Goal: Task Accomplishment & Management: Complete application form

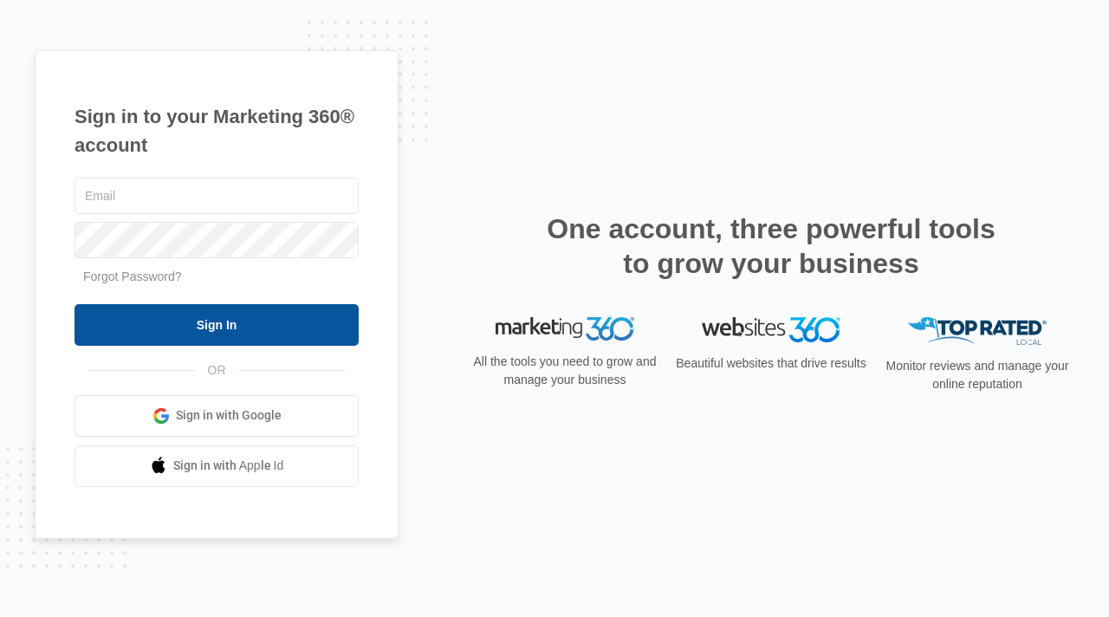
type input "elite@elitemaletclinic.com"
click at [199, 319] on input "Sign In" at bounding box center [216, 325] width 284 height 42
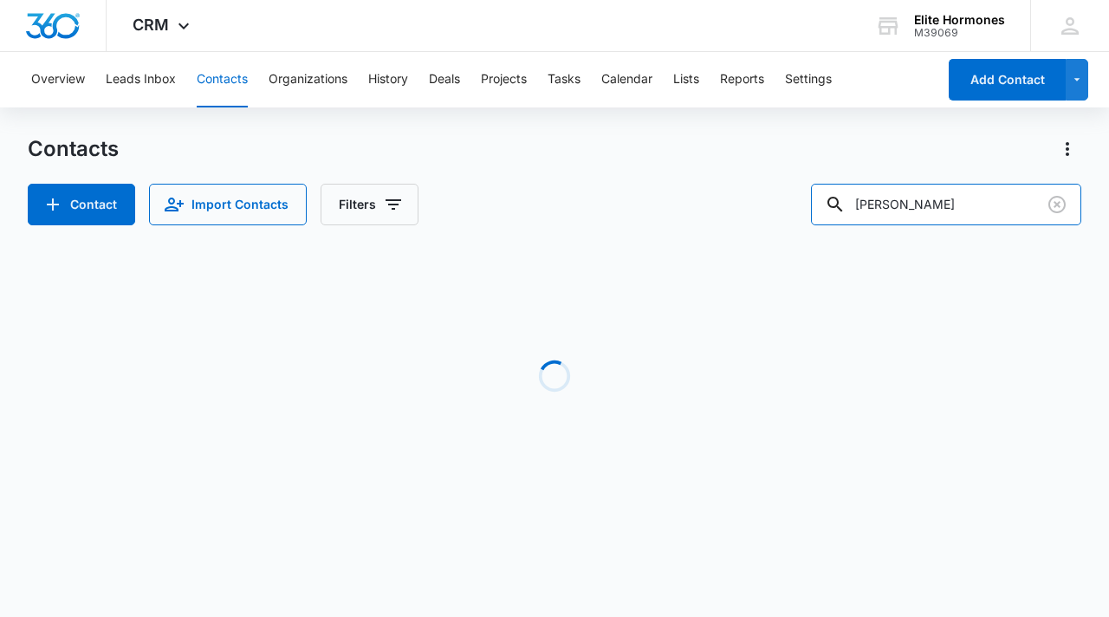
drag, startPoint x: 1011, startPoint y: 205, endPoint x: 696, endPoint y: 219, distance: 315.6
click at [696, 218] on div "Contact Import Contacts Filters [PERSON_NAME]" at bounding box center [554, 205] width 1053 height 42
type input "[PERSON_NAME]"
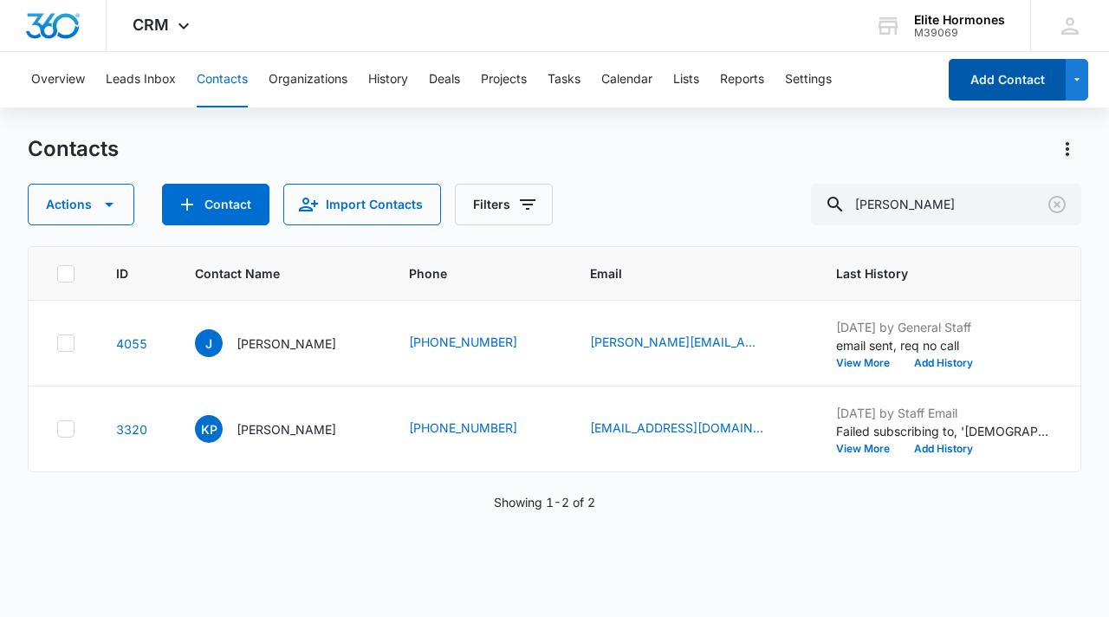
click at [1036, 90] on button "Add Contact" at bounding box center [1006, 80] width 117 height 42
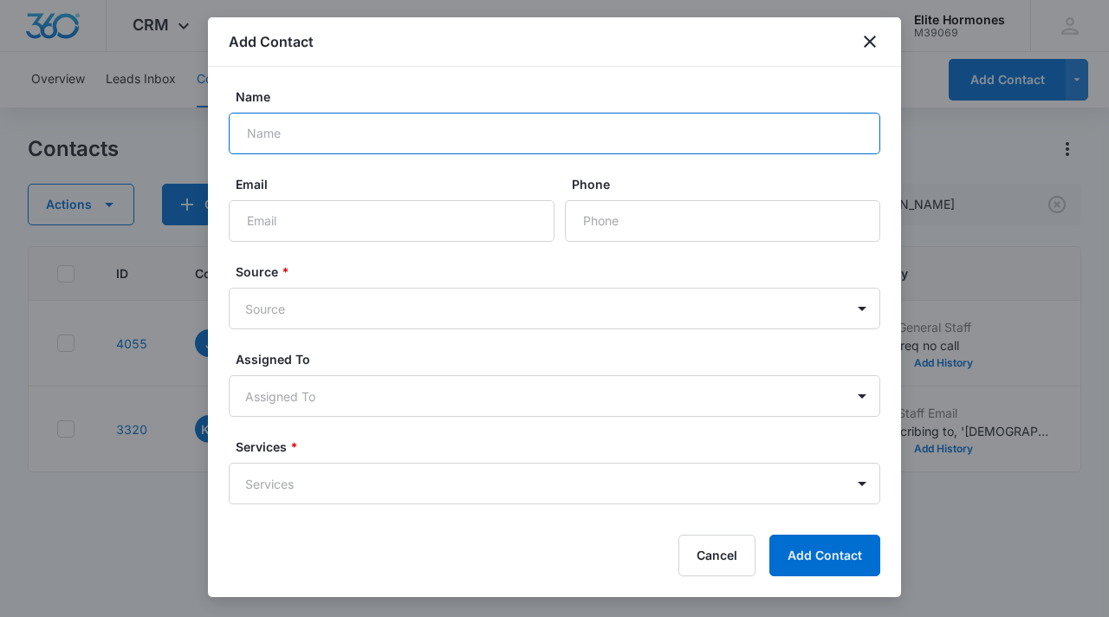
click at [384, 131] on input "Name" at bounding box center [554, 134] width 651 height 42
type input "[PERSON_NAME]"
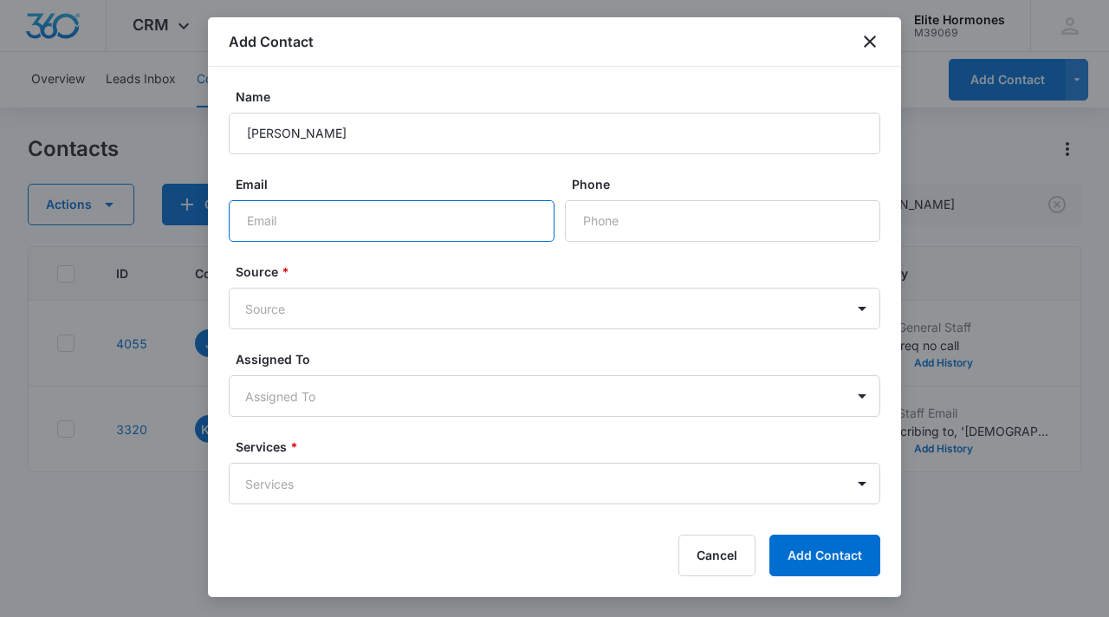
click at [288, 226] on input "Email" at bounding box center [392, 221] width 326 height 42
paste input "702-763-7055 daniel.gene.pagel@proton.me"
drag, startPoint x: 245, startPoint y: 219, endPoint x: 328, endPoint y: 221, distance: 83.2
click at [328, 221] on input "702-763-7055 daniel.gene.pagel@proton.me" at bounding box center [392, 221] width 326 height 42
type input "[PERSON_NAME][EMAIL_ADDRESS][PERSON_NAME][PERSON_NAME][DOMAIN_NAME]"
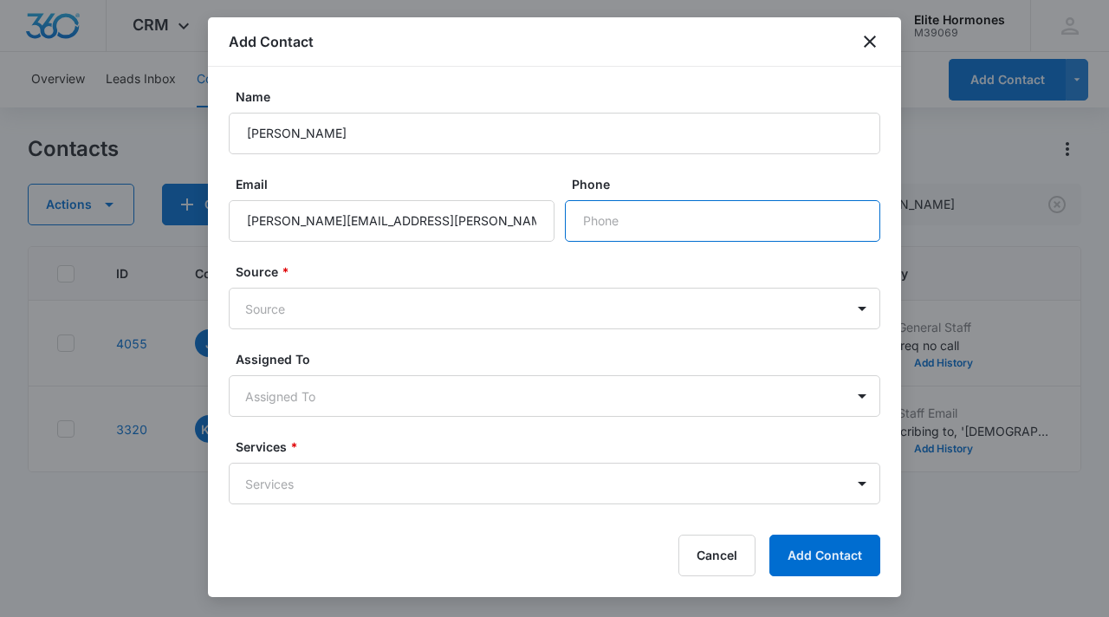
click at [575, 226] on input "Phone" at bounding box center [722, 221] width 315 height 42
paste input "[PHONE_NUMBER]"
type input "[PHONE_NUMBER]"
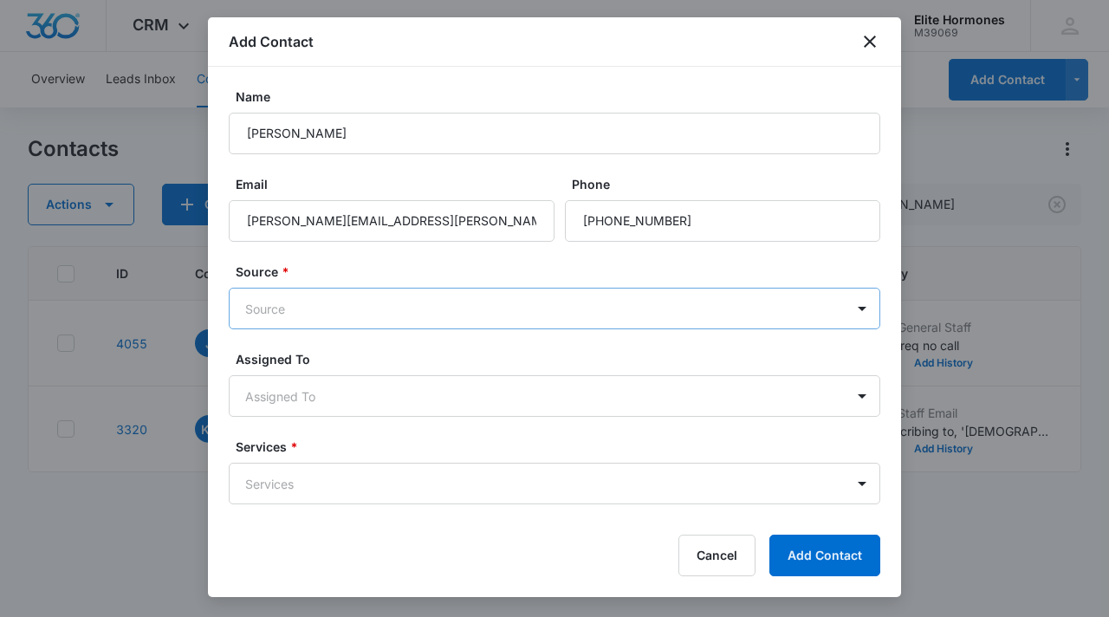
click at [397, 308] on body "CRM Apps Reputation Websites Forms CRM Email Social Content Ads Intelligence Fi…" at bounding box center [554, 308] width 1109 height 617
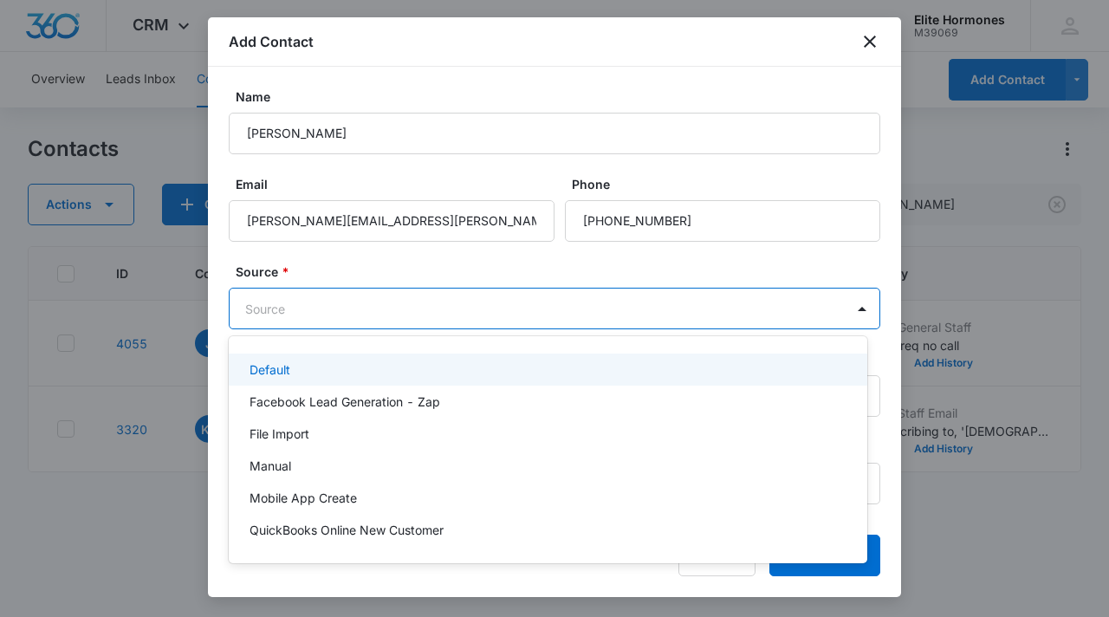
click at [384, 367] on div "Default" at bounding box center [545, 369] width 593 height 18
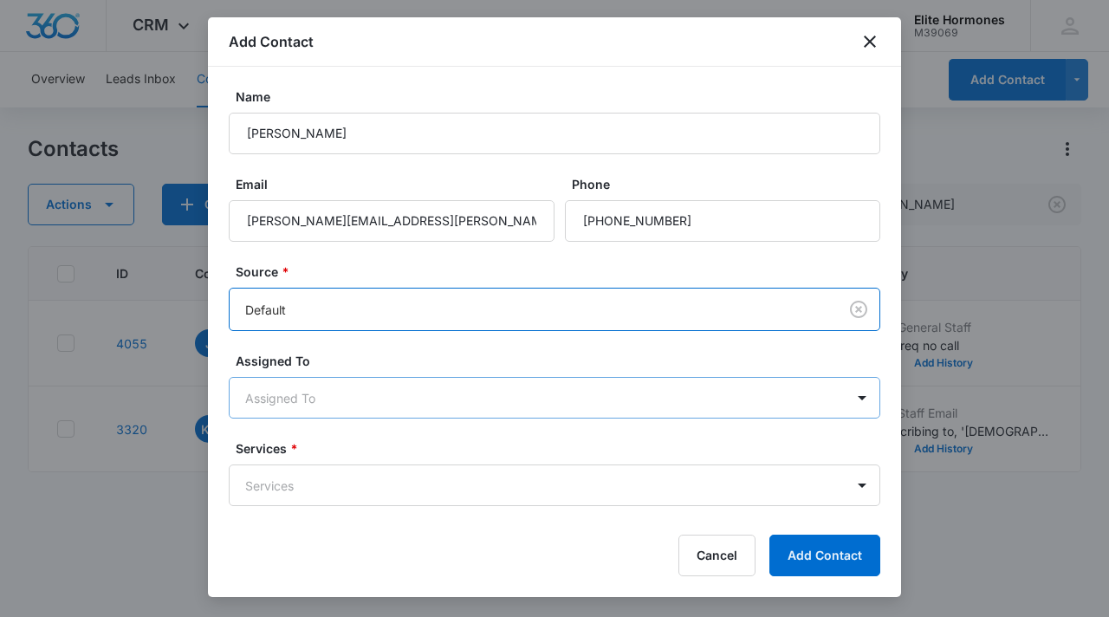
click at [377, 396] on body "CRM Apps Reputation Websites Forms CRM Email Social Content Ads Intelligence Fi…" at bounding box center [554, 308] width 1109 height 617
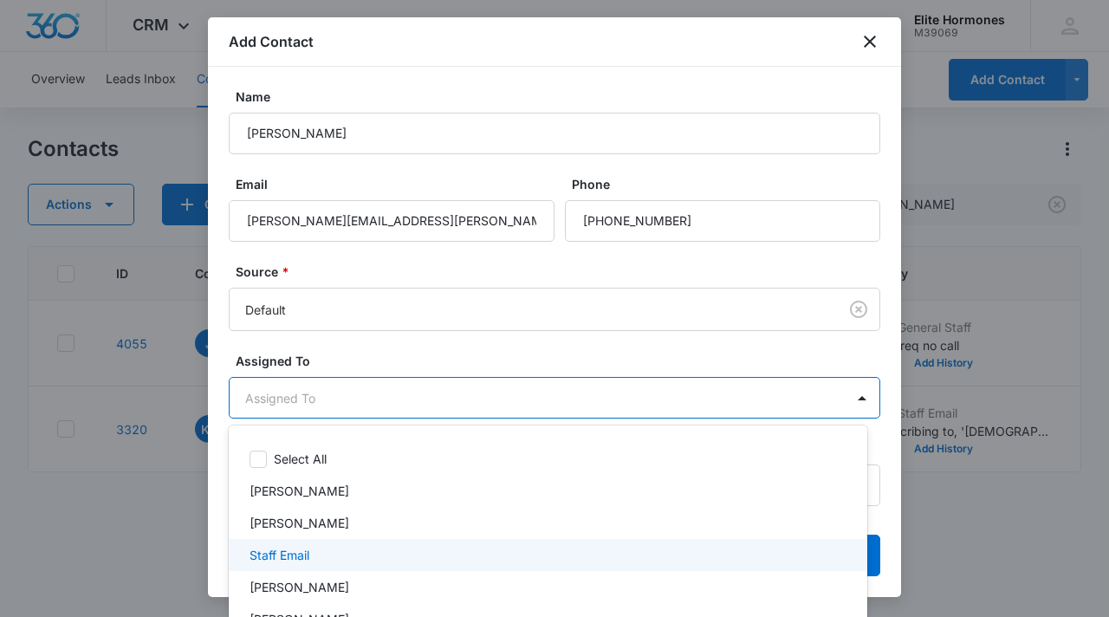
scroll to position [47, 0]
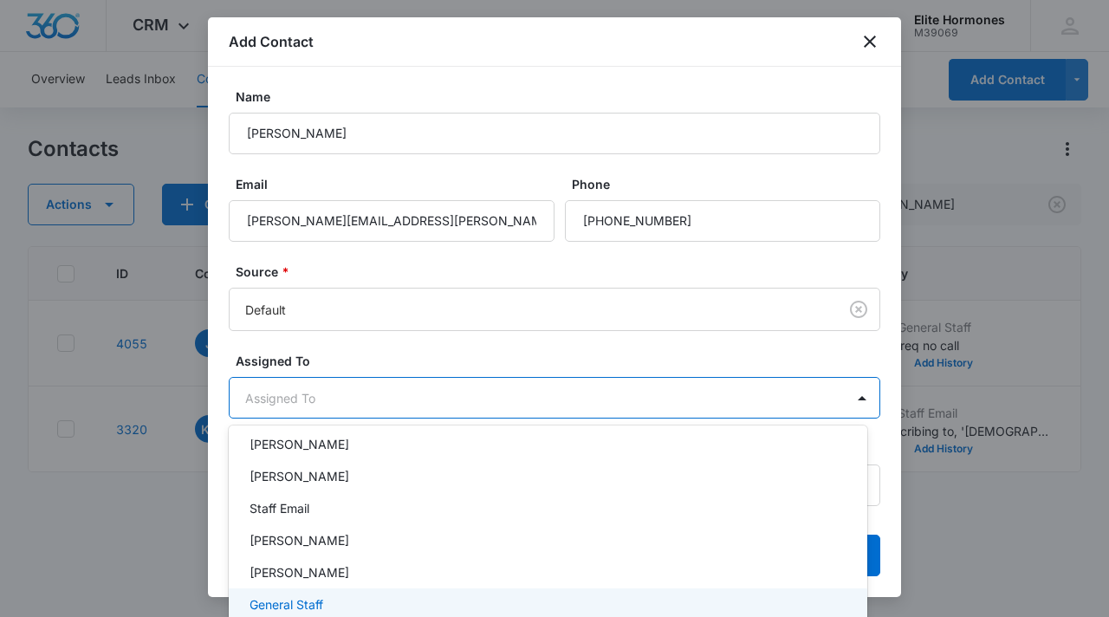
click at [381, 605] on div "General Staff" at bounding box center [545, 604] width 593 height 18
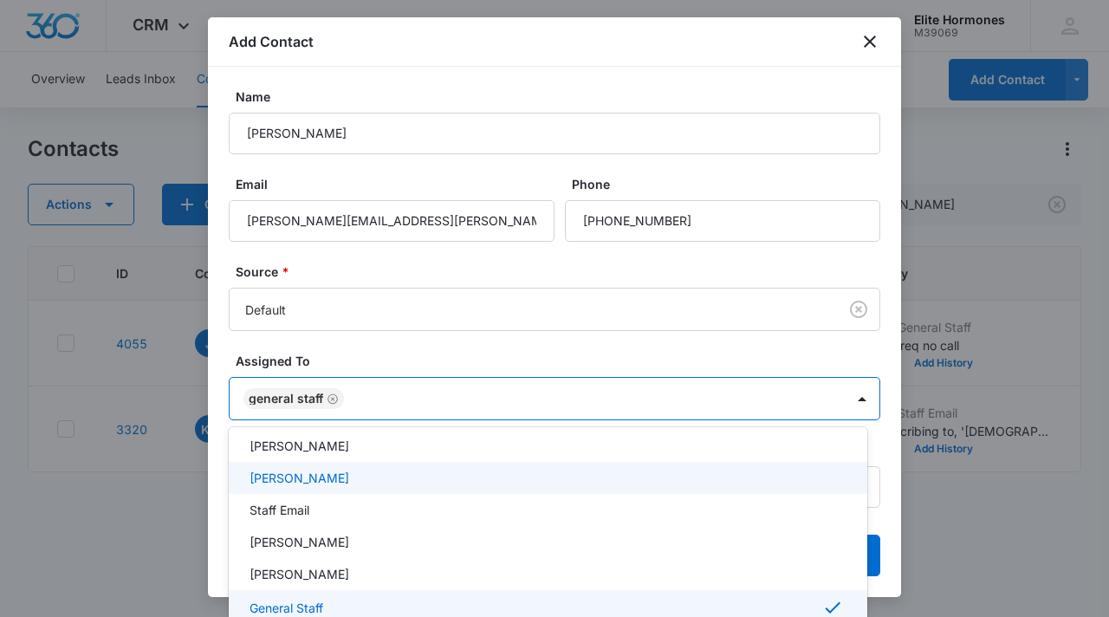
click at [219, 397] on div at bounding box center [554, 308] width 1109 height 617
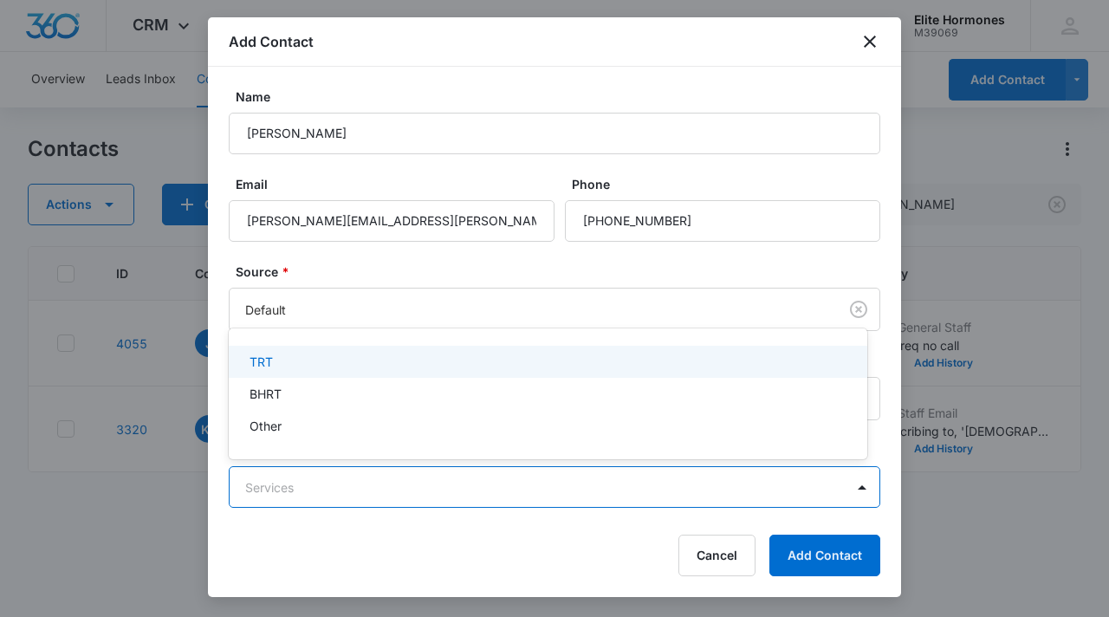
click at [385, 485] on body "CRM Apps Reputation Websites Forms CRM Email Social Content Ads Intelligence Fi…" at bounding box center [554, 308] width 1109 height 617
click at [440, 491] on div at bounding box center [554, 308] width 1109 height 617
click at [338, 483] on body "CRM Apps Reputation Websites Forms CRM Email Social Content Ads Intelligence Fi…" at bounding box center [554, 308] width 1109 height 617
click at [300, 361] on div "TRT" at bounding box center [545, 362] width 593 height 18
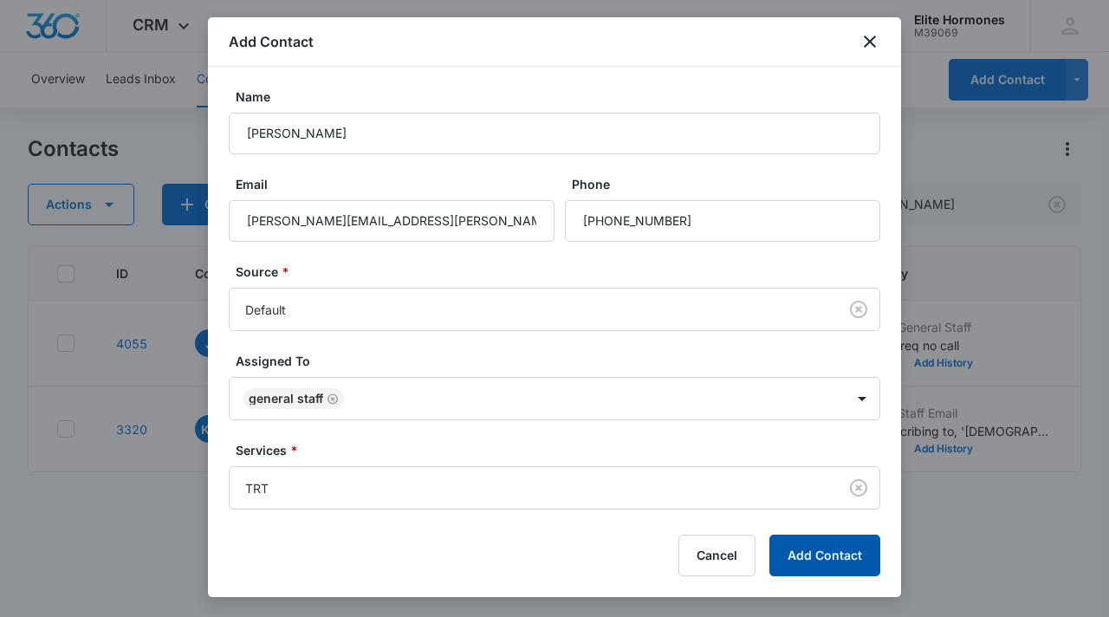
click at [832, 556] on button "Add Contact" at bounding box center [824, 555] width 111 height 42
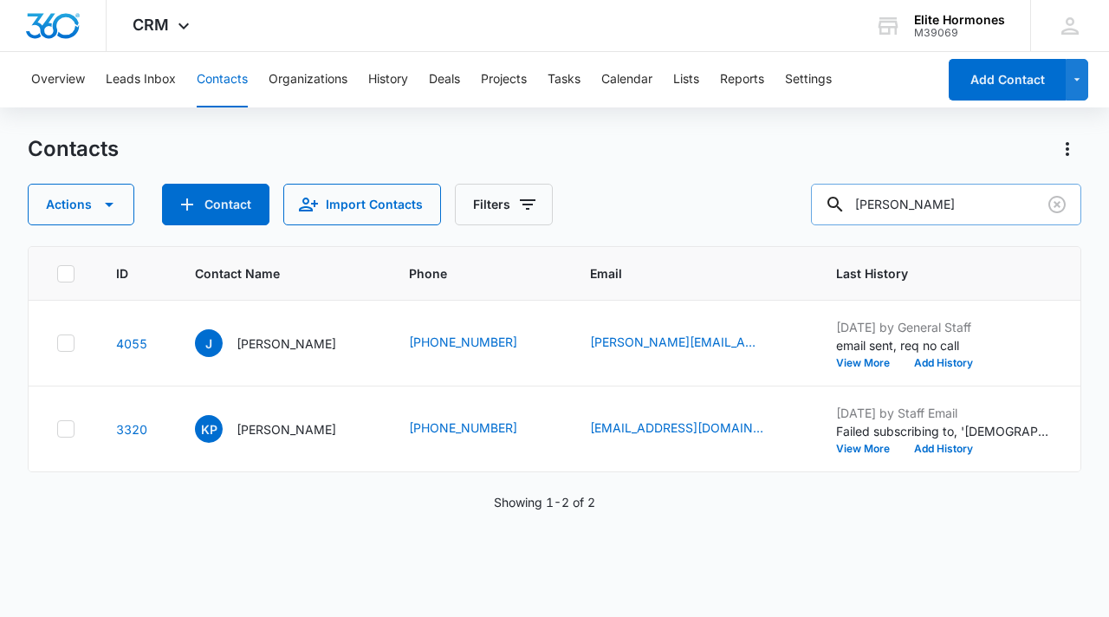
click at [999, 210] on input "[PERSON_NAME]" at bounding box center [946, 205] width 270 height 42
click at [970, 204] on input "[PERSON_NAME]" at bounding box center [946, 205] width 270 height 42
type input "p"
type input "[PERSON_NAME]"
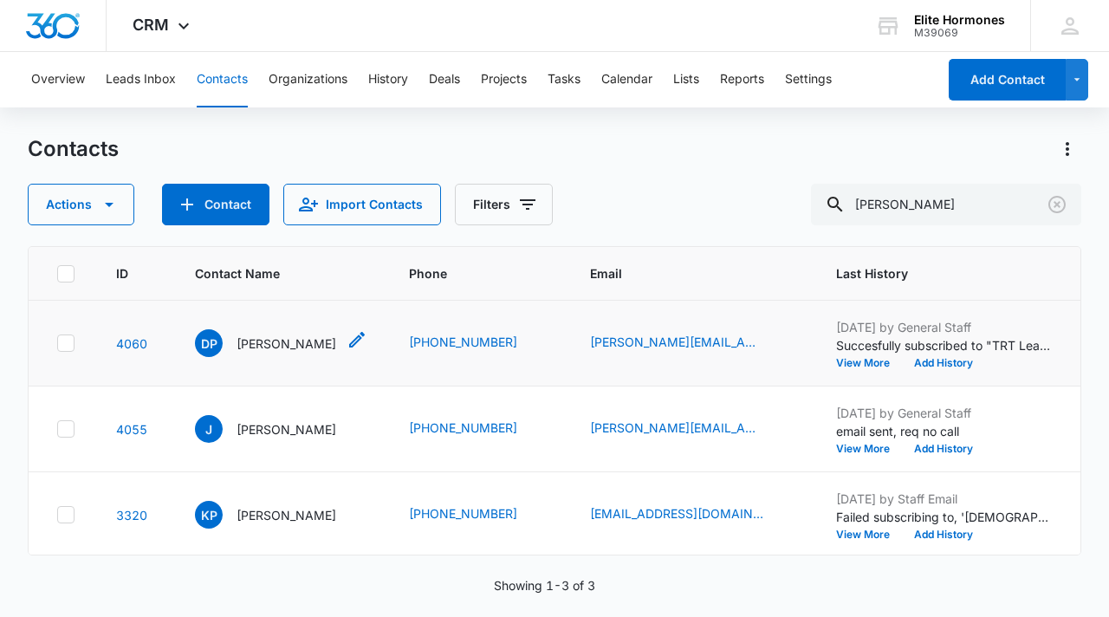
click at [244, 340] on p "[PERSON_NAME]" at bounding box center [286, 343] width 100 height 18
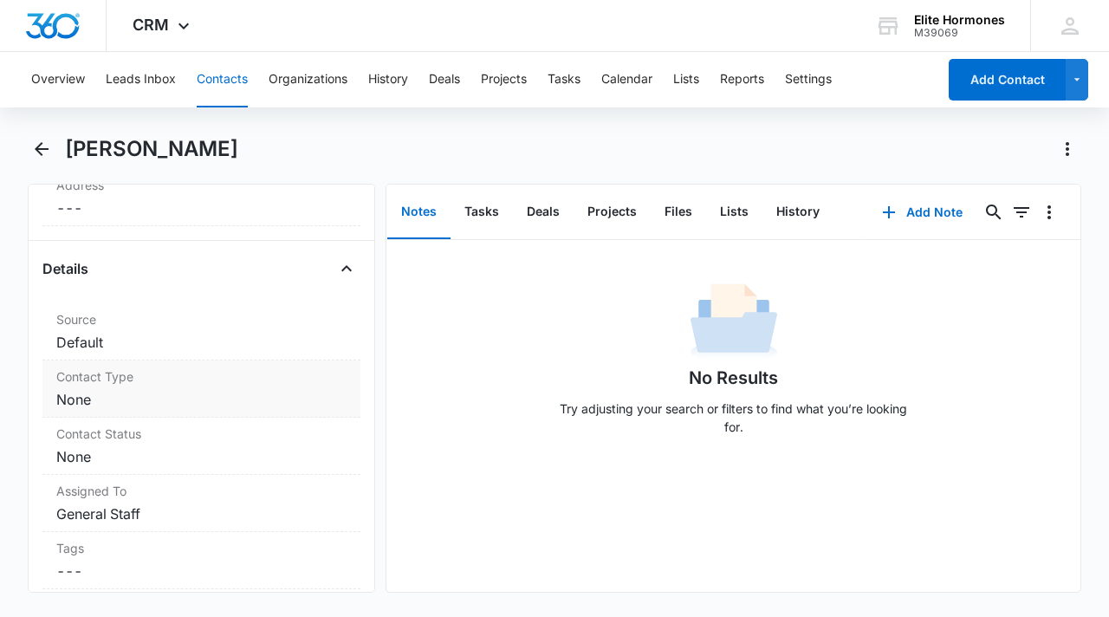
scroll to position [593, 0]
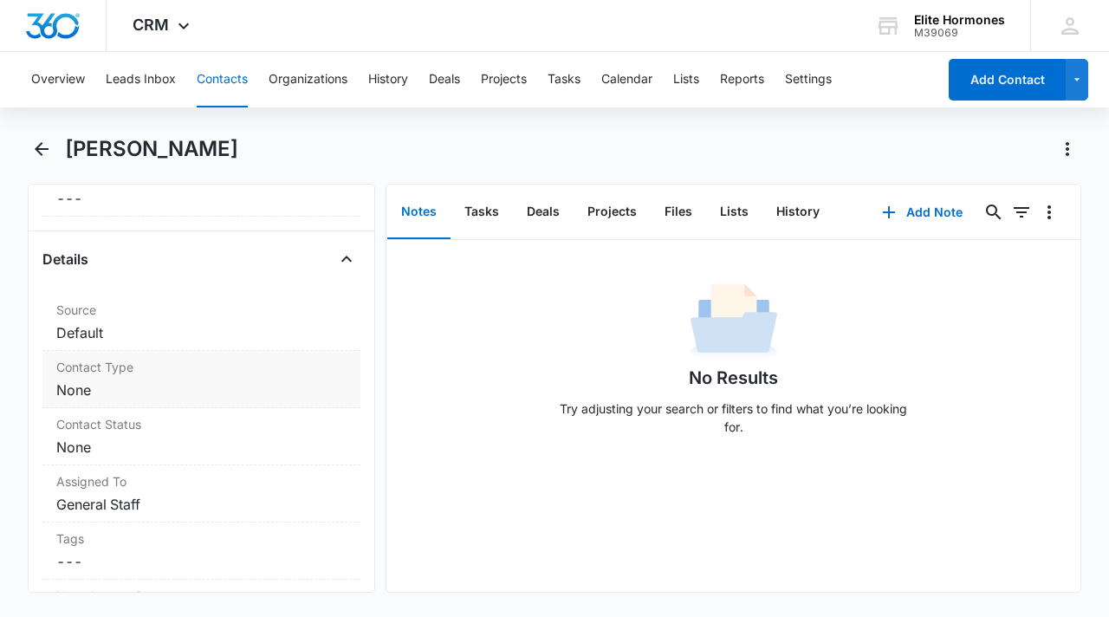
click at [169, 378] on div "Contact Type Cancel Save Changes None" at bounding box center [201, 379] width 318 height 57
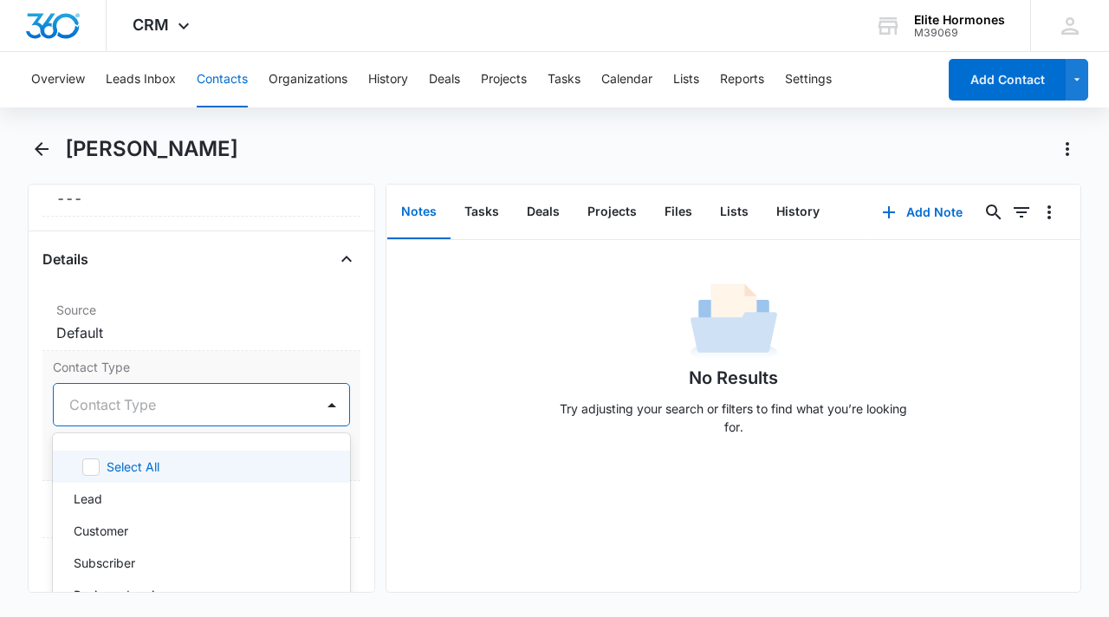
click at [275, 412] on div at bounding box center [180, 404] width 223 height 24
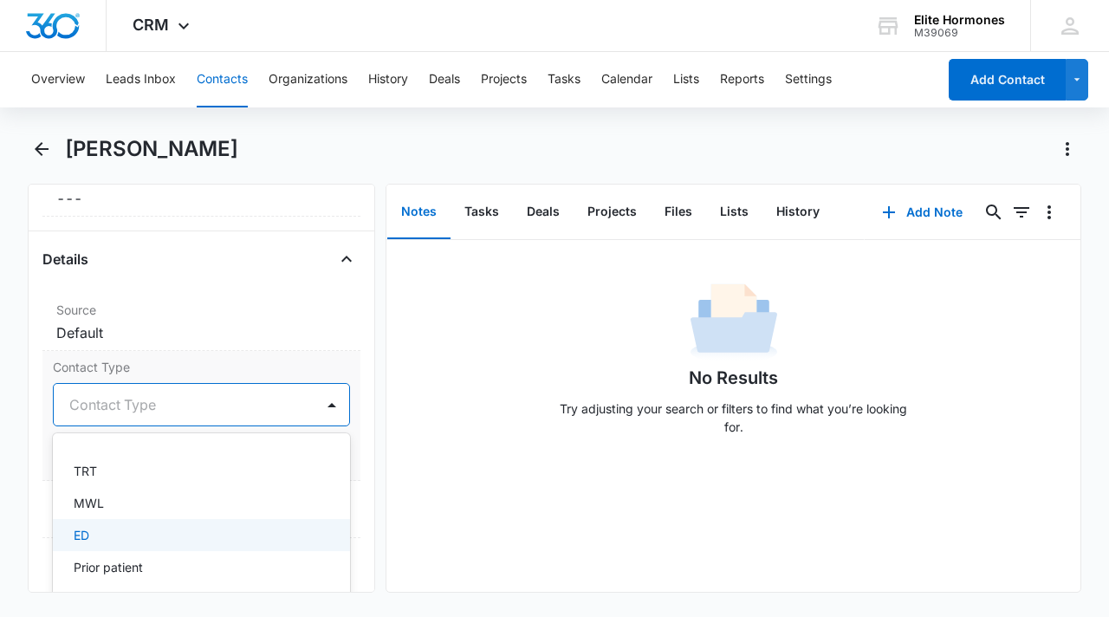
scroll to position [585, 0]
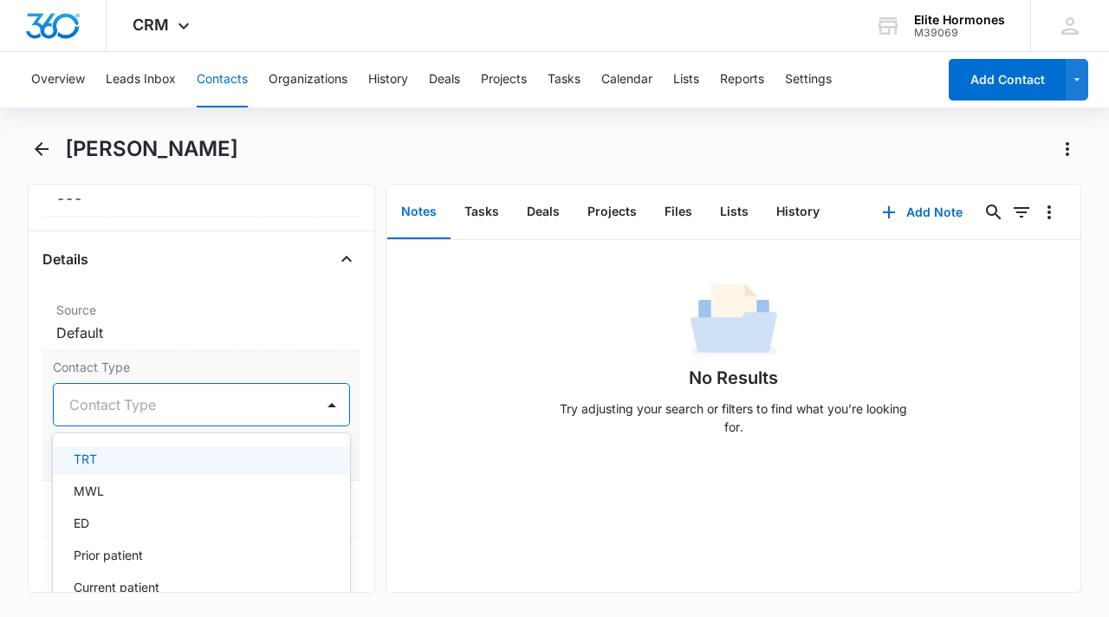
click at [153, 463] on div "TRT" at bounding box center [200, 459] width 252 height 18
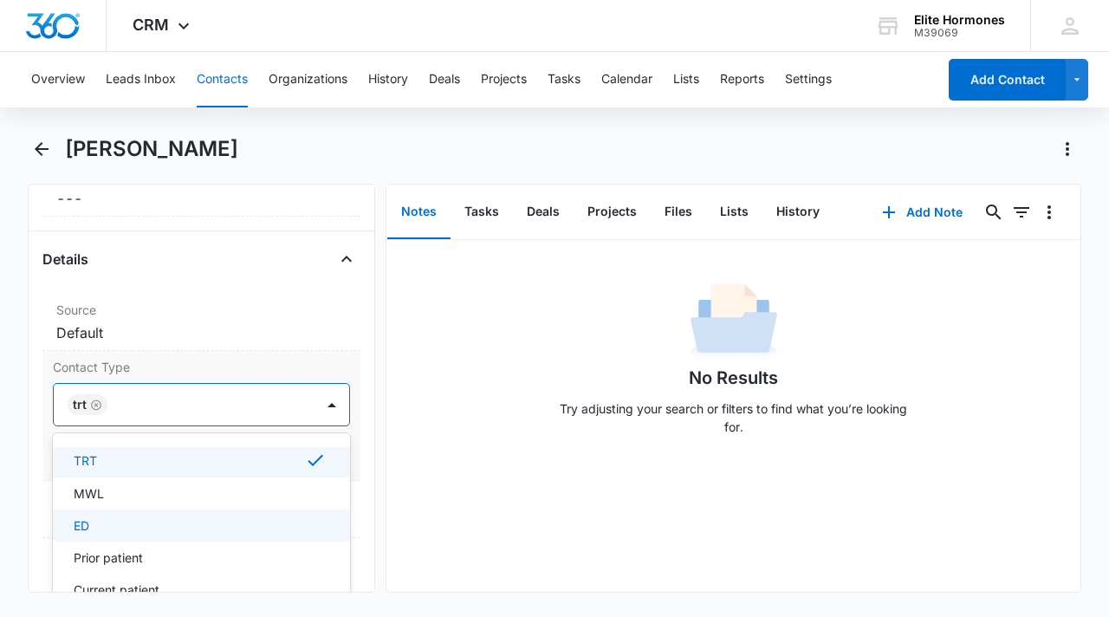
click at [172, 525] on div "ED" at bounding box center [200, 525] width 252 height 18
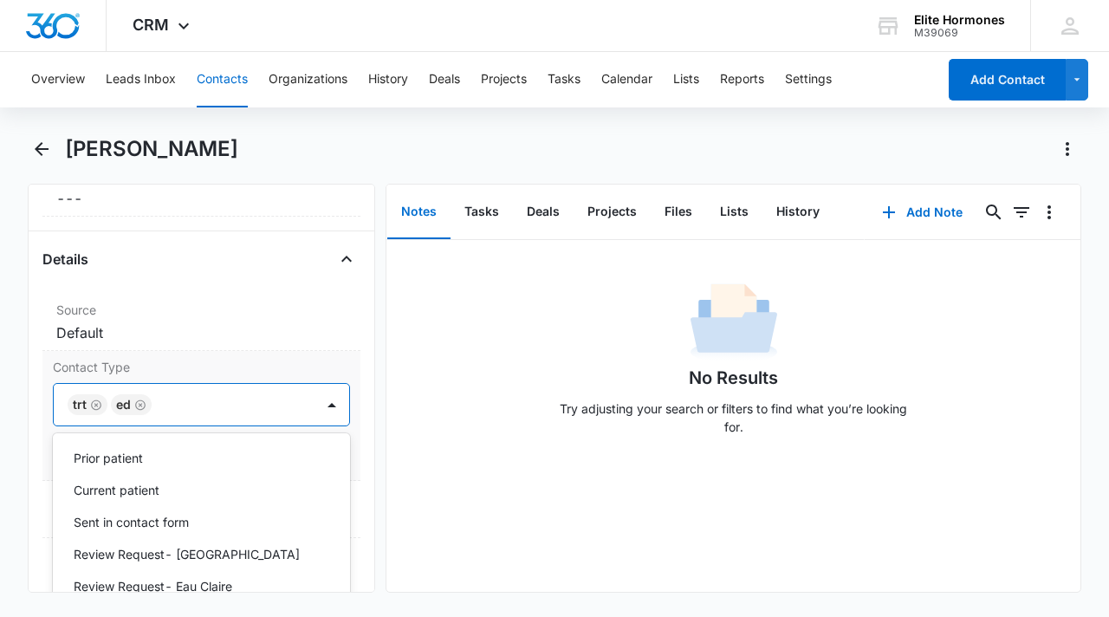
scroll to position [697, 0]
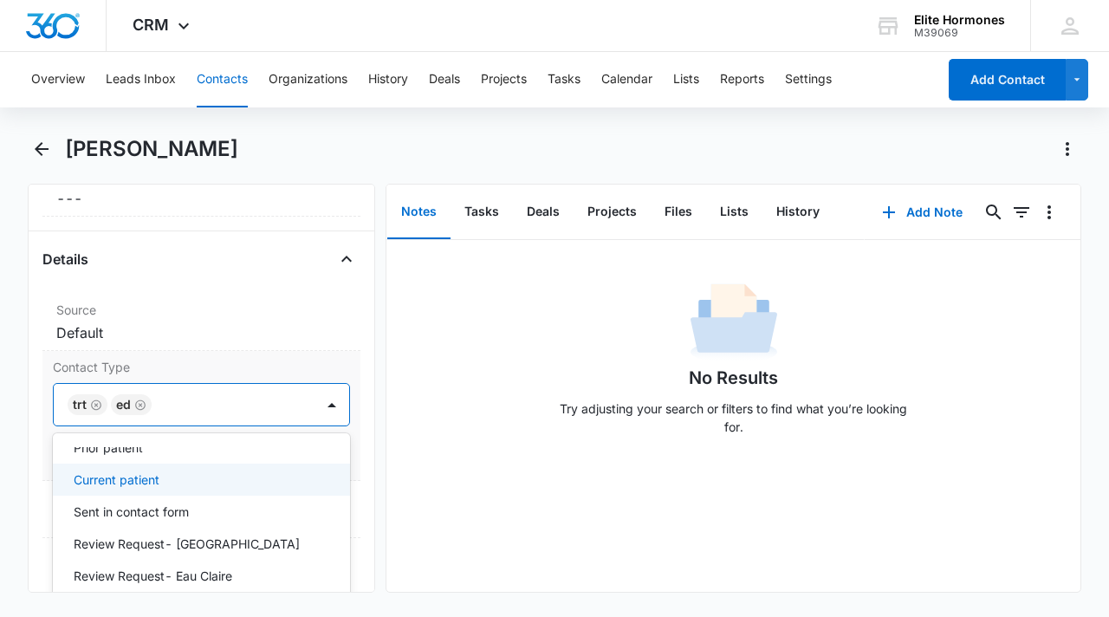
click at [165, 473] on div "Current patient" at bounding box center [200, 479] width 252 height 18
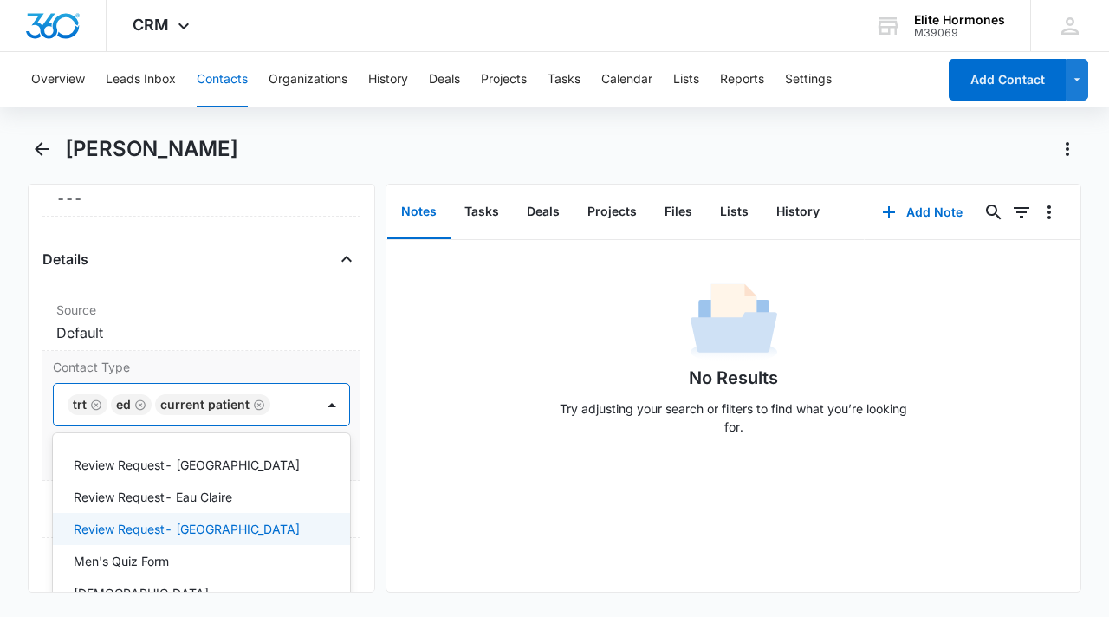
click at [214, 525] on p "Review Request- [GEOGRAPHIC_DATA]" at bounding box center [187, 529] width 226 height 18
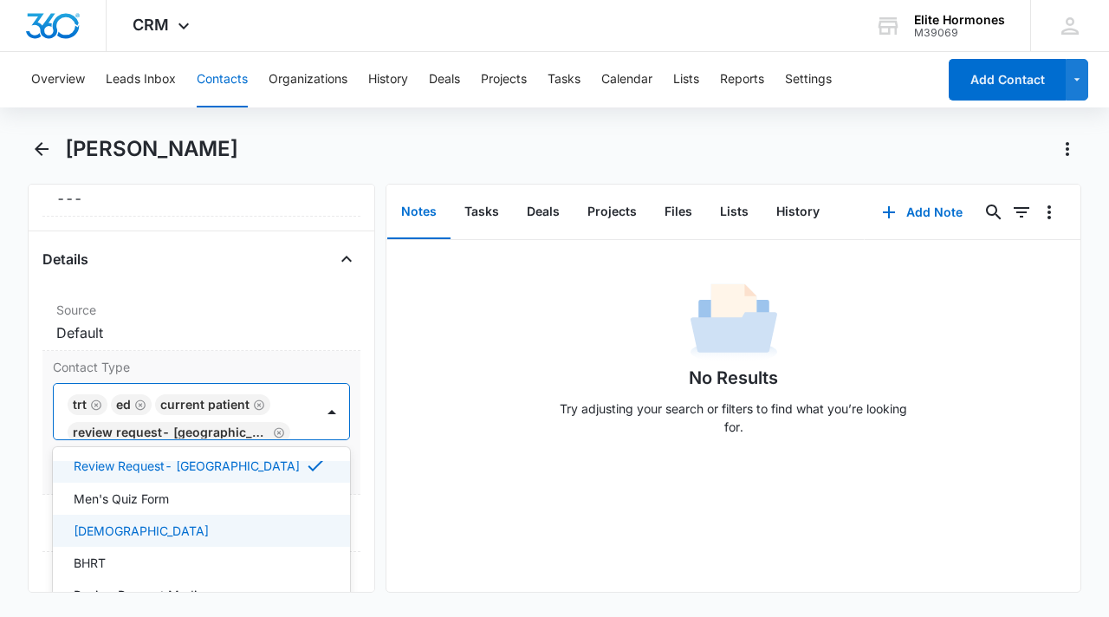
scroll to position [859, 0]
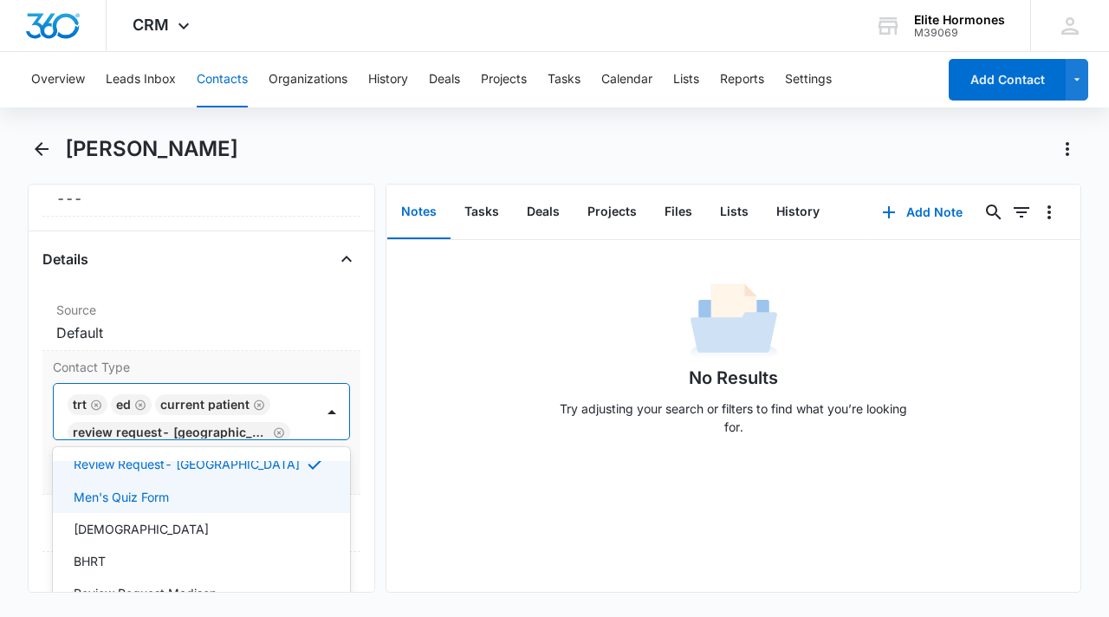
click at [172, 499] on div "Men's Quiz Form" at bounding box center [200, 497] width 252 height 18
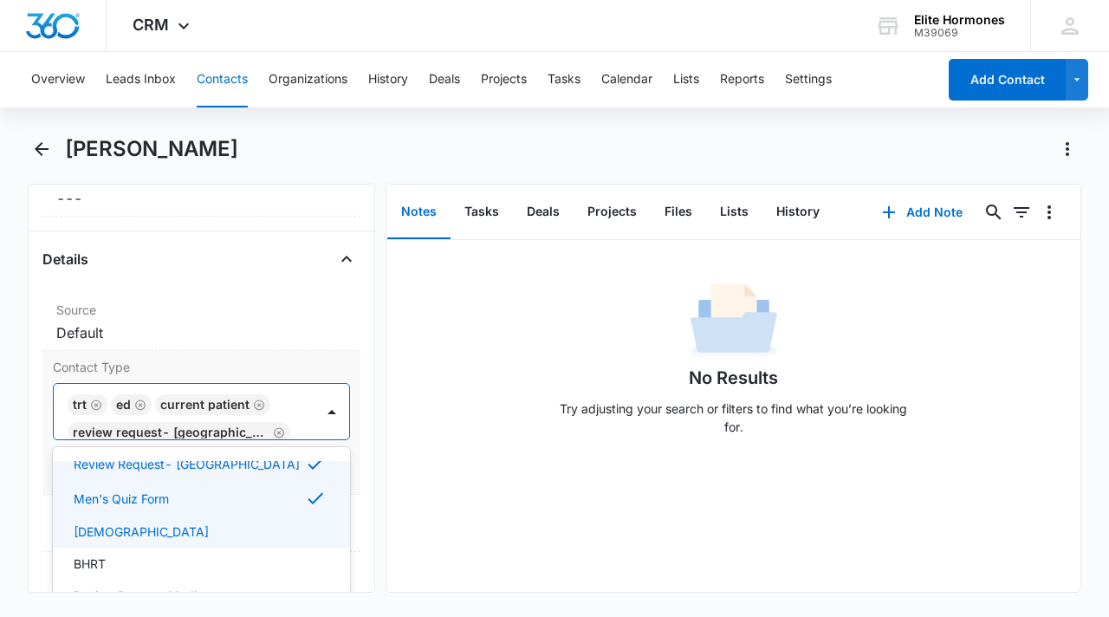
scroll to position [868, 0]
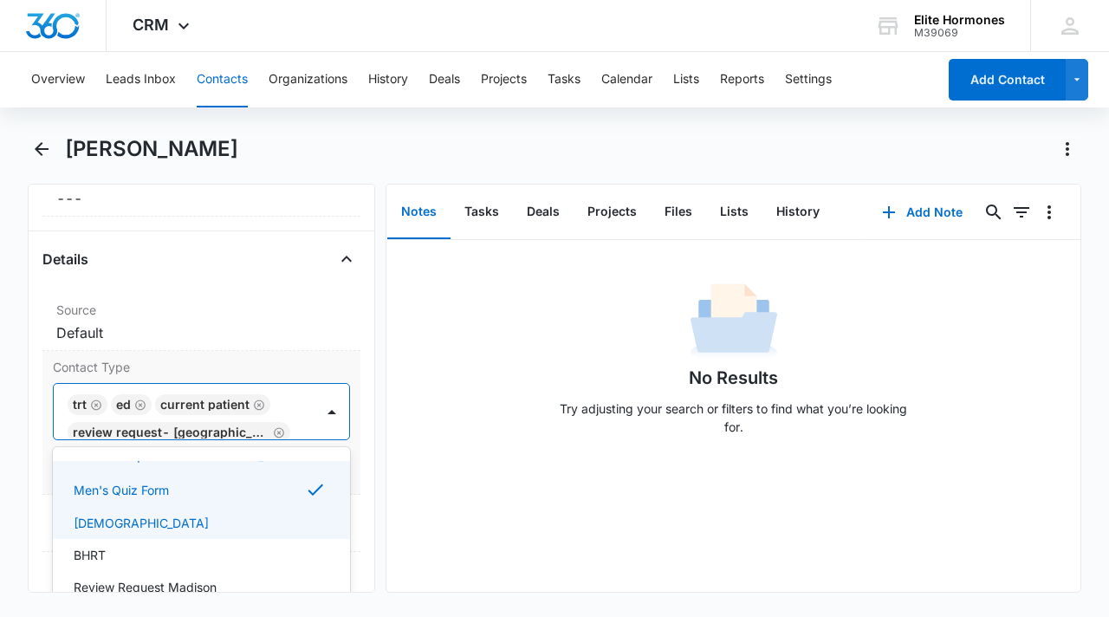
click at [165, 519] on div "[DEMOGRAPHIC_DATA]" at bounding box center [200, 523] width 252 height 18
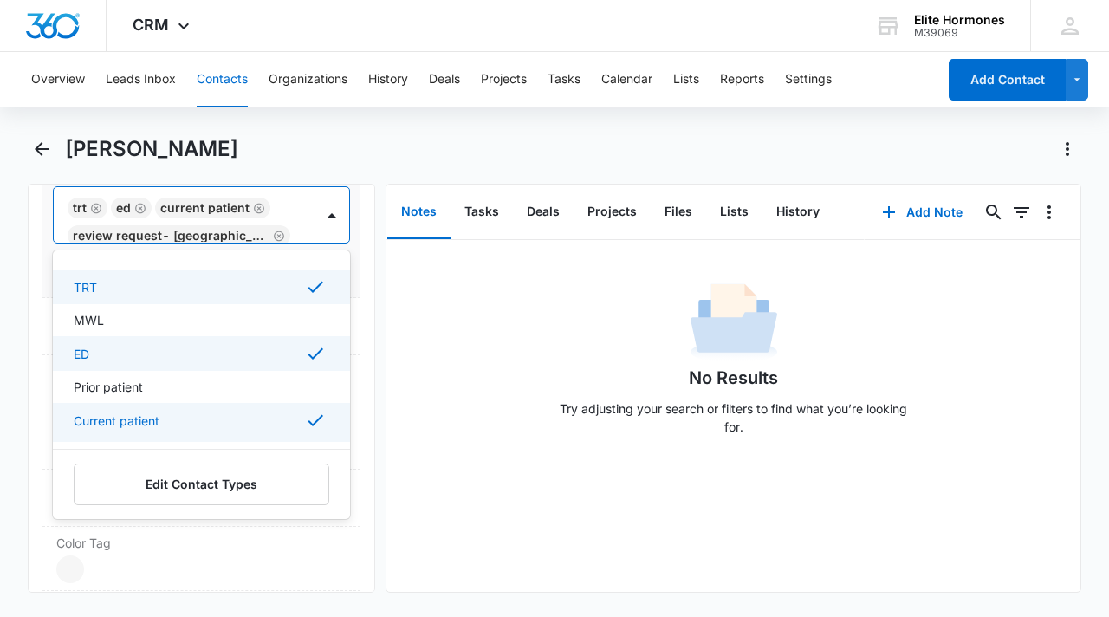
scroll to position [792, 0]
click at [318, 211] on div at bounding box center [332, 213] width 28 height 28
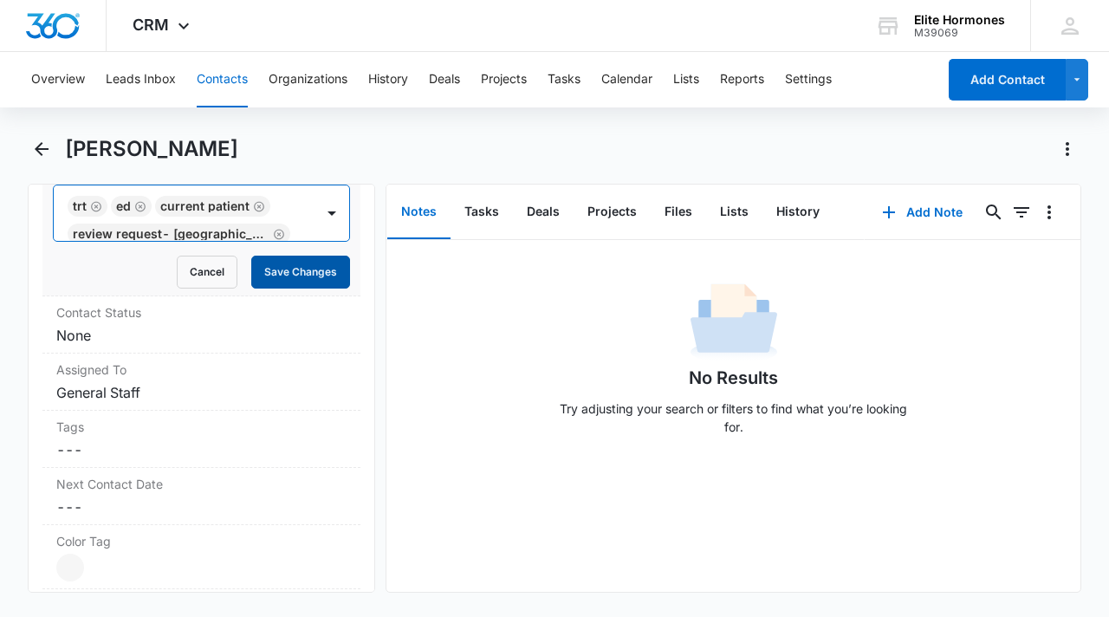
click at [312, 265] on button "Save Changes" at bounding box center [300, 272] width 99 height 33
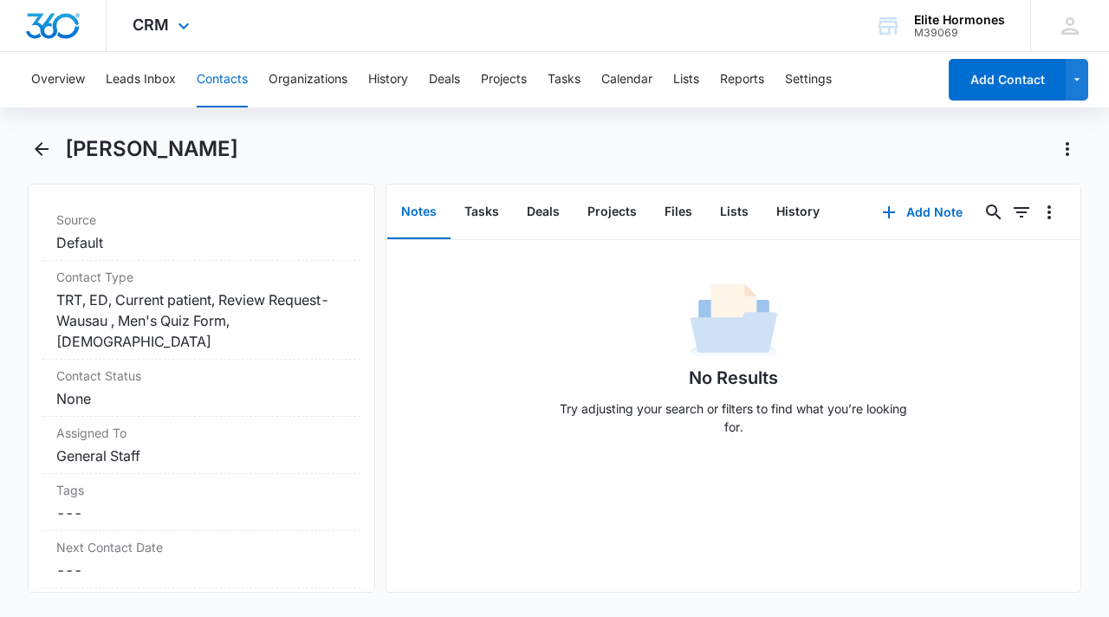
scroll to position [669, 0]
